Goal: Navigation & Orientation: Find specific page/section

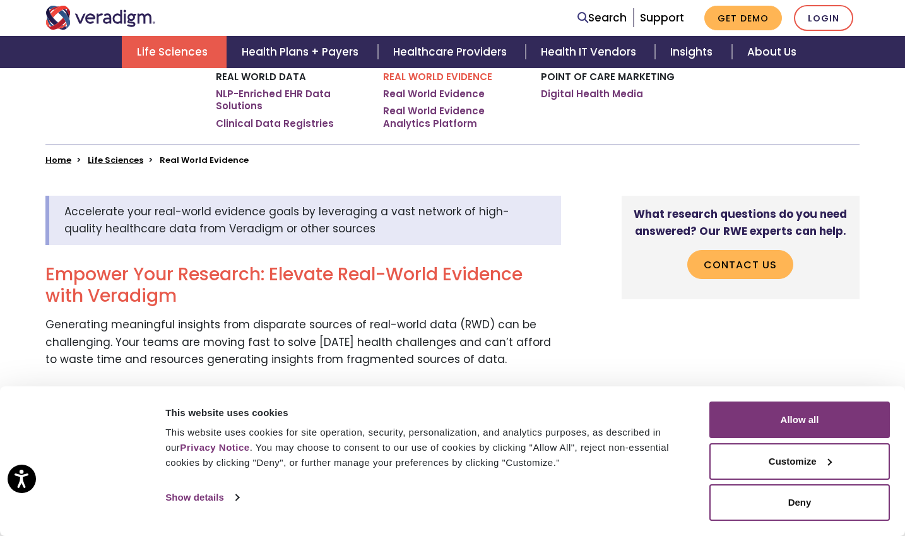
scroll to position [244, 0]
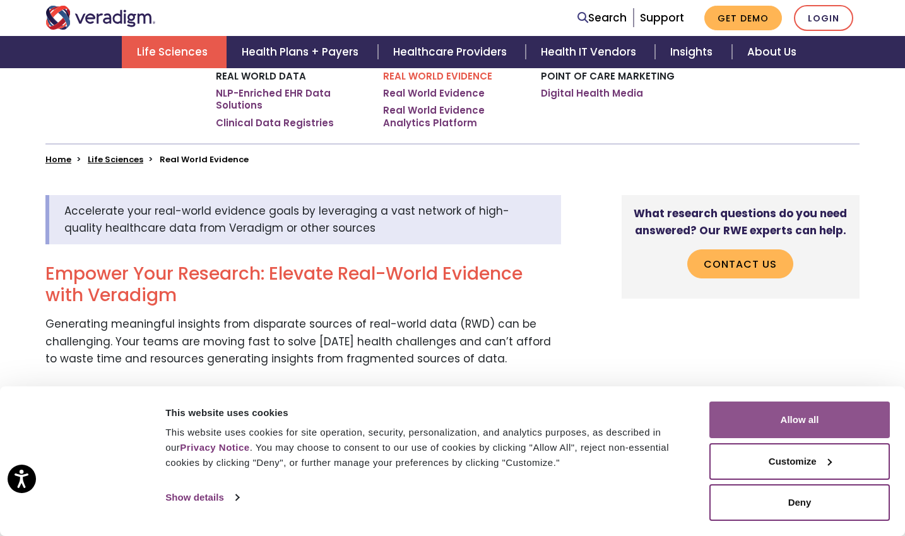
click at [785, 425] on button "Allow all" at bounding box center [799, 419] width 181 height 37
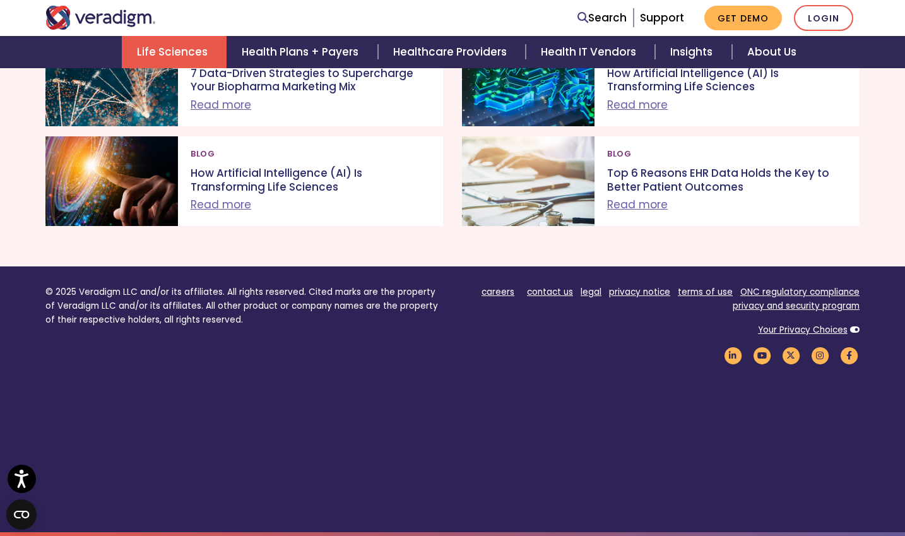
scroll to position [2262, 0]
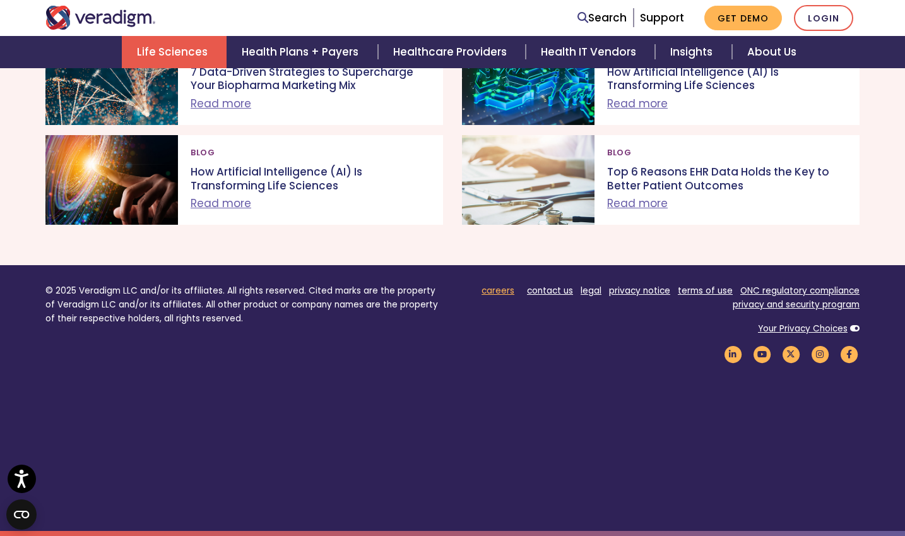
click at [504, 293] on link "careers" at bounding box center [498, 291] width 33 height 12
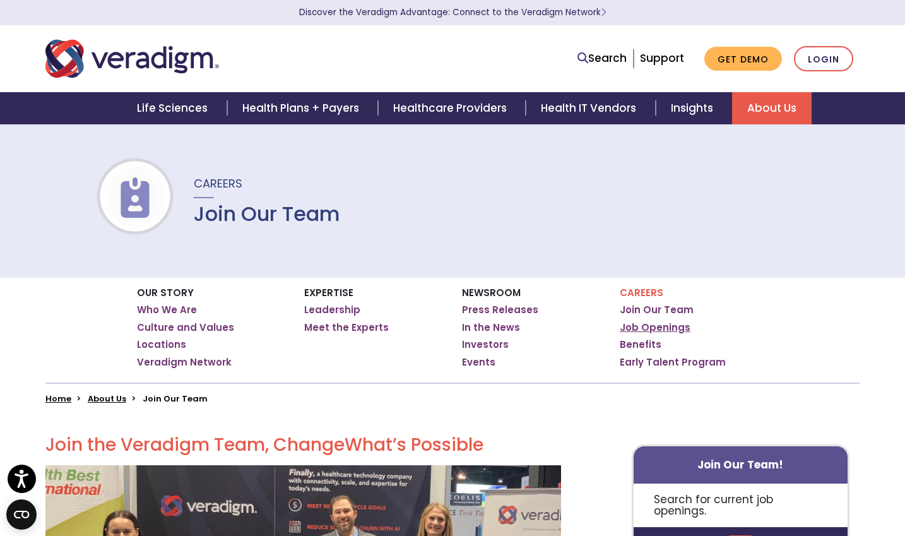
click at [663, 327] on link "Job Openings" at bounding box center [655, 327] width 71 height 13
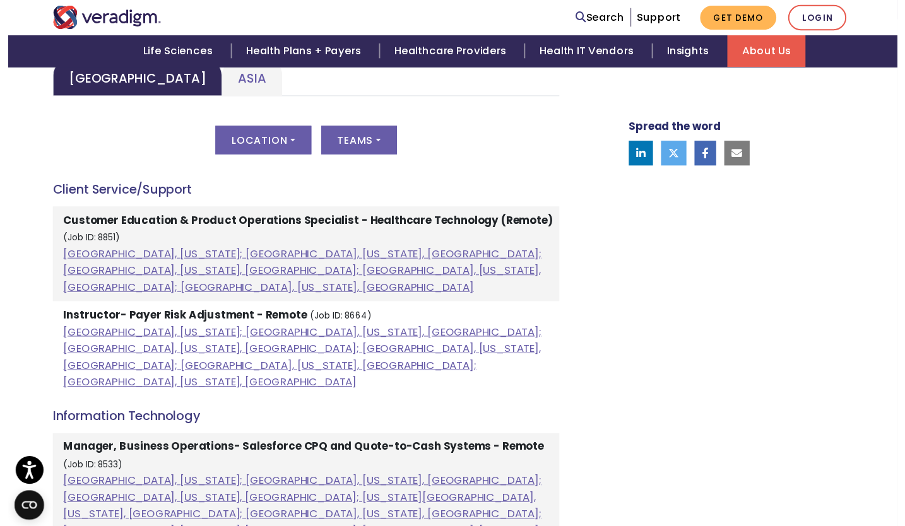
scroll to position [639, 0]
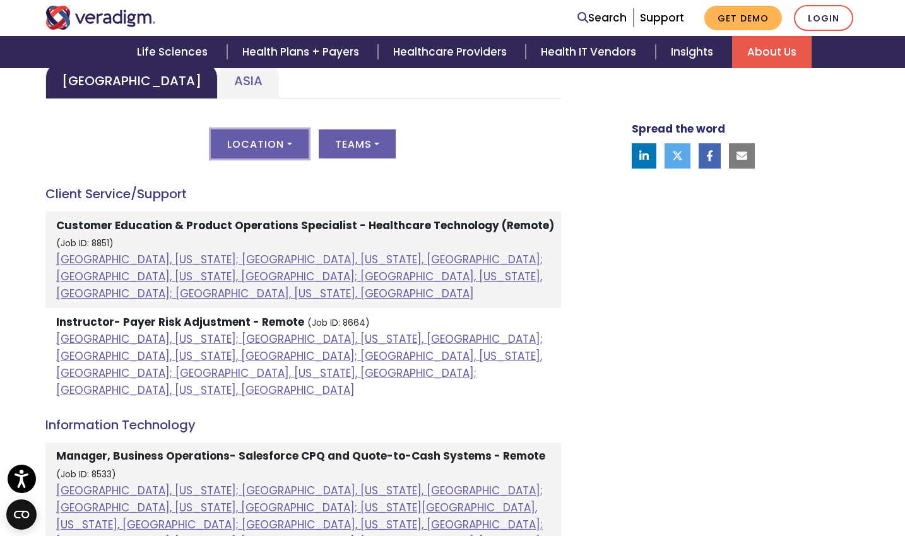
click at [288, 143] on button "Location" at bounding box center [259, 143] width 97 height 29
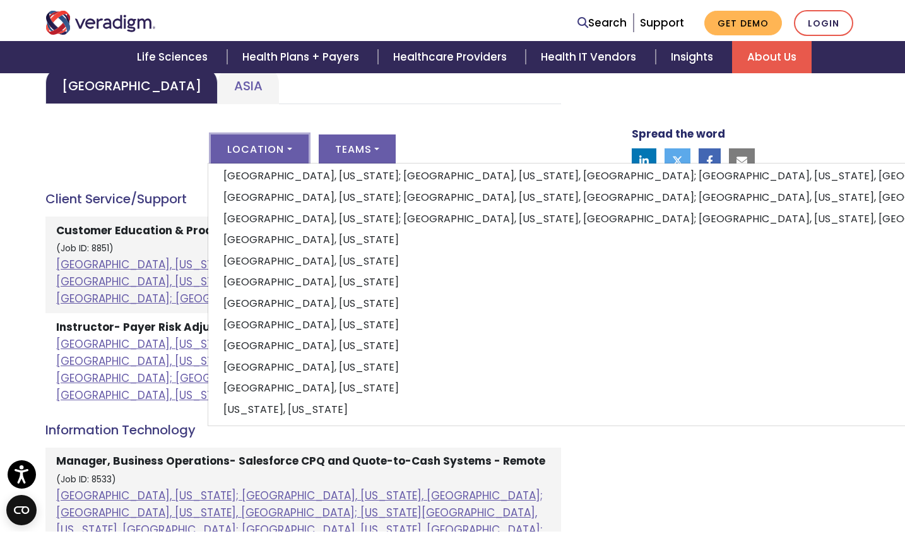
scroll to position [0, 0]
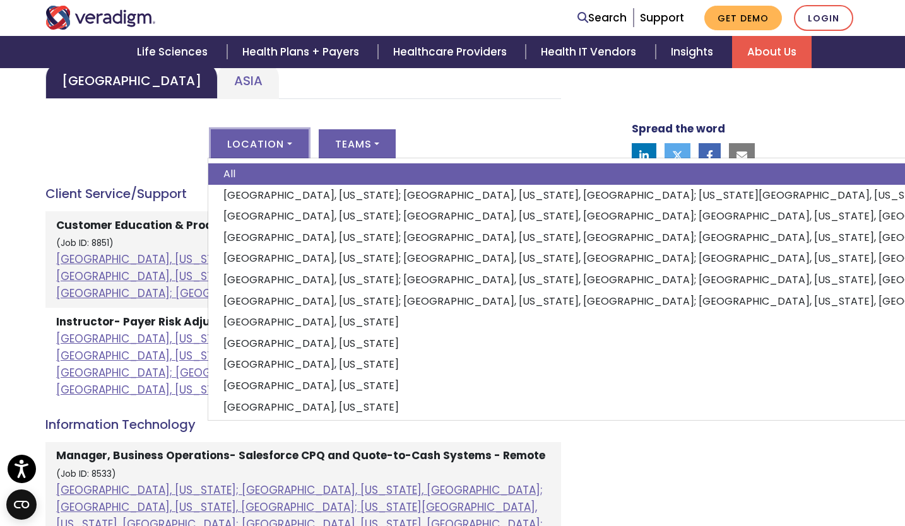
click at [107, 146] on div "Location All Albuquerque, New Mexico; Dallas, Texas, United States; Kansas City…" at bounding box center [303, 151] width 516 height 44
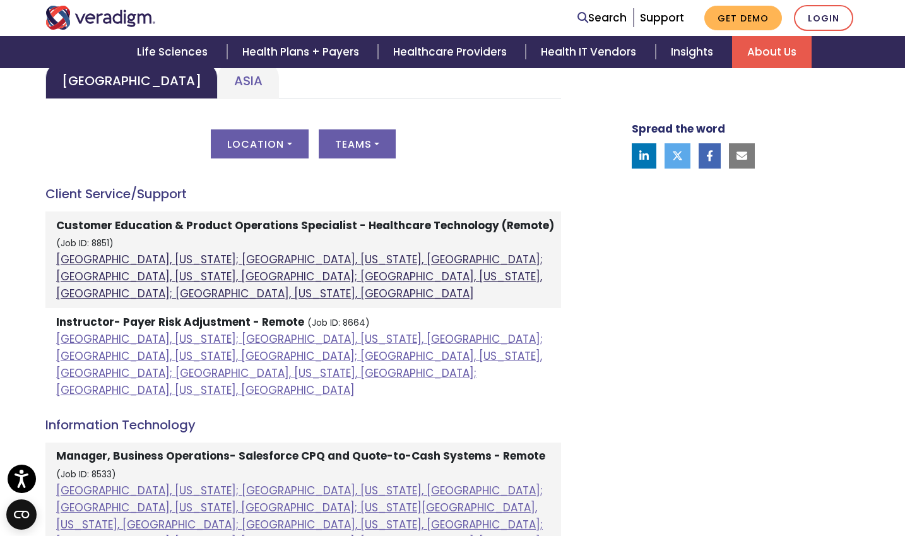
click at [303, 275] on link "[GEOGRAPHIC_DATA], [US_STATE]; [GEOGRAPHIC_DATA], [US_STATE], [GEOGRAPHIC_DATA]…" at bounding box center [299, 276] width 487 height 49
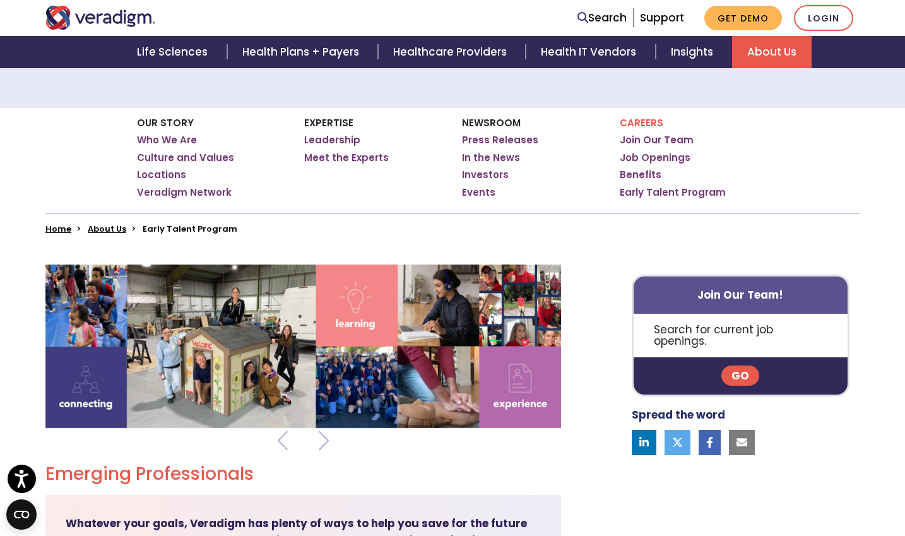
scroll to position [169, 0]
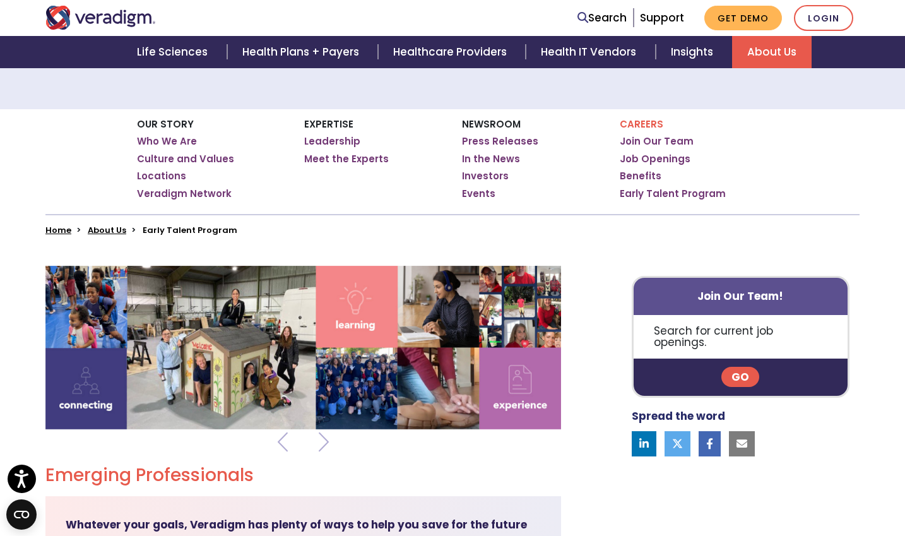
click at [749, 367] on link "Go" at bounding box center [740, 377] width 38 height 20
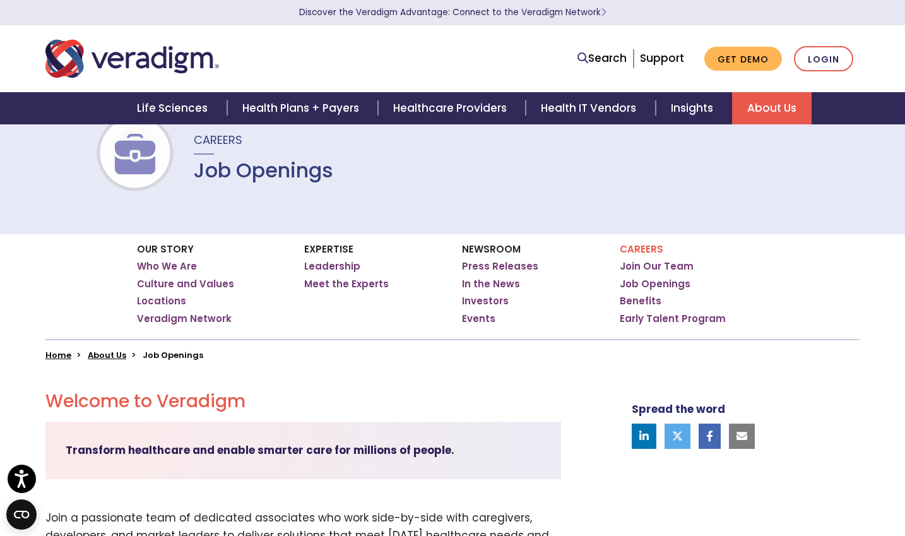
scroll to position [55, 0]
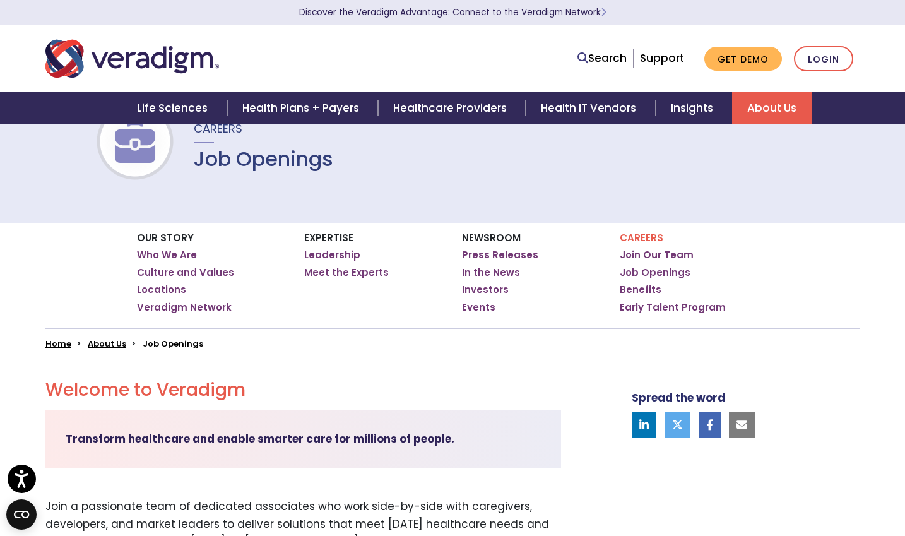
click at [493, 293] on link "Investors" at bounding box center [485, 289] width 47 height 13
